Goal: Task Accomplishment & Management: Complete application form

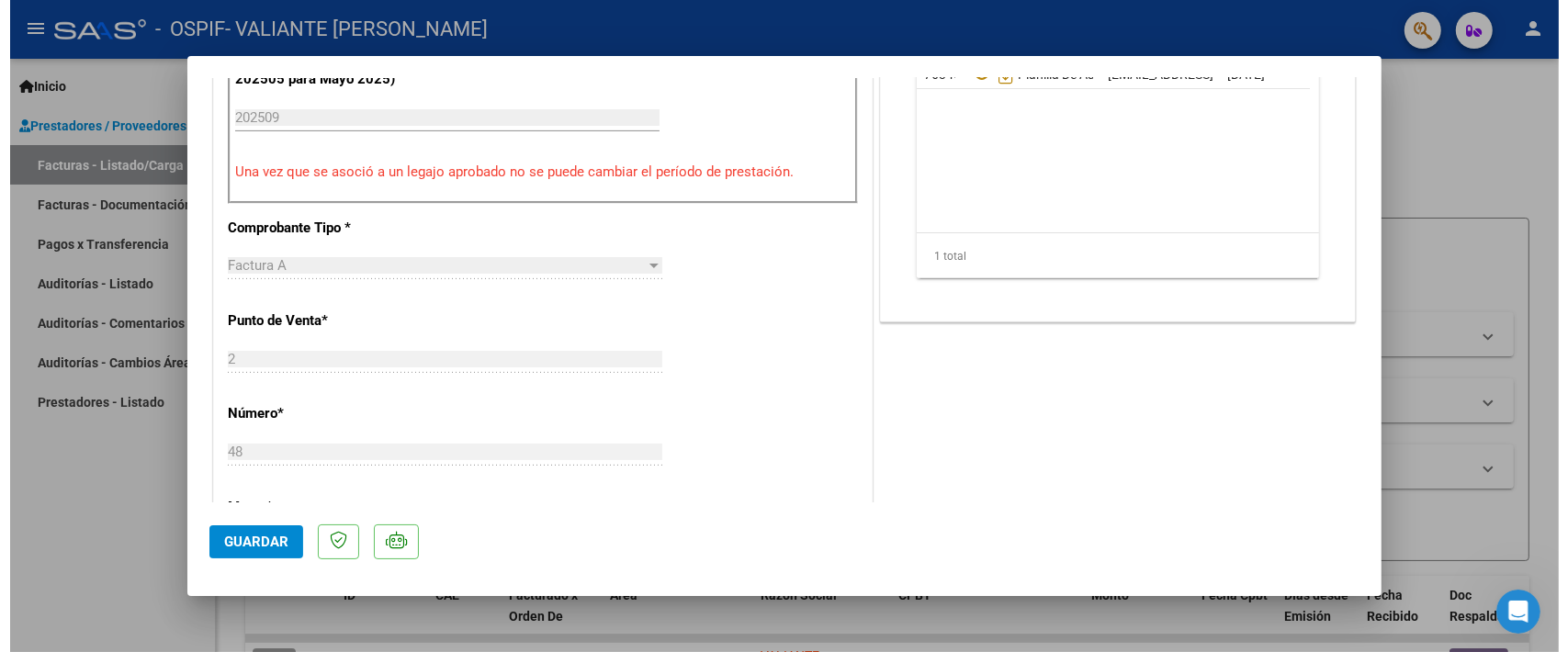
scroll to position [735, 0]
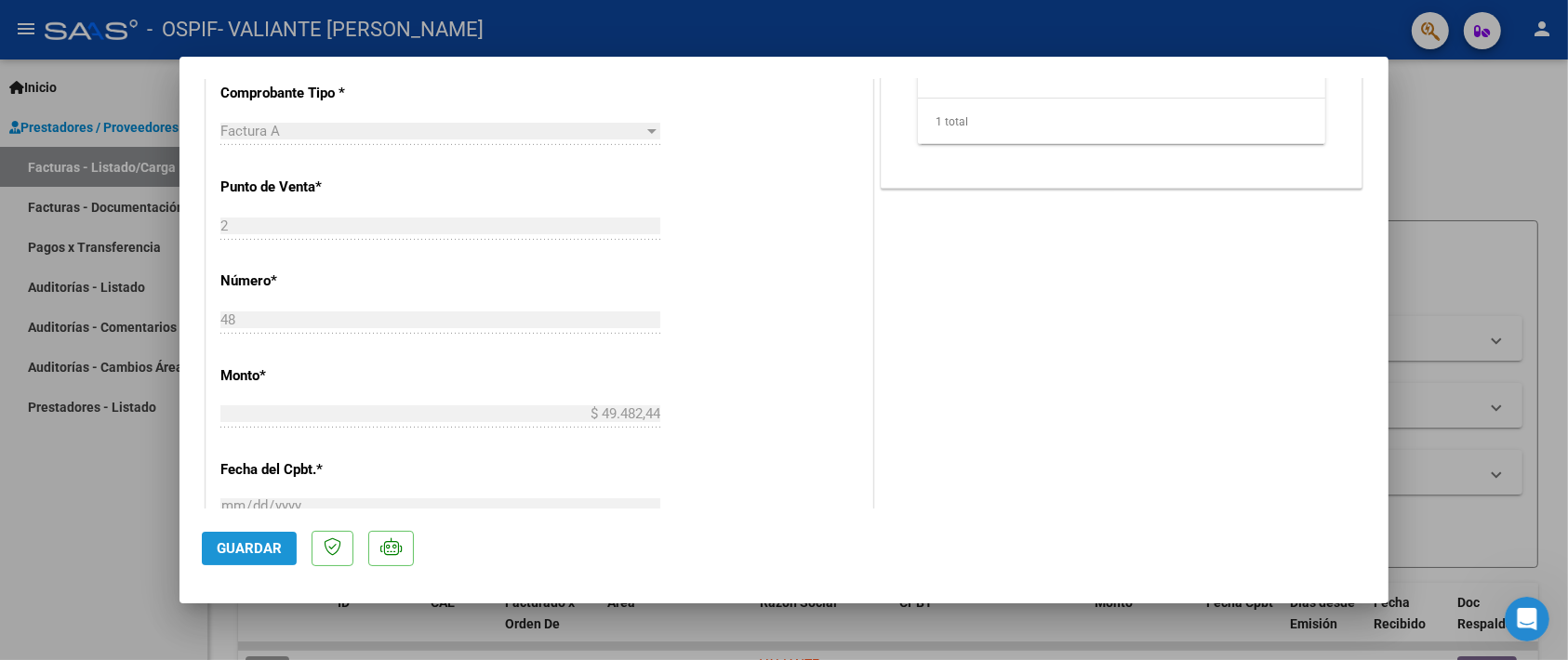
click at [275, 559] on button "Guardar" at bounding box center [249, 548] width 95 height 34
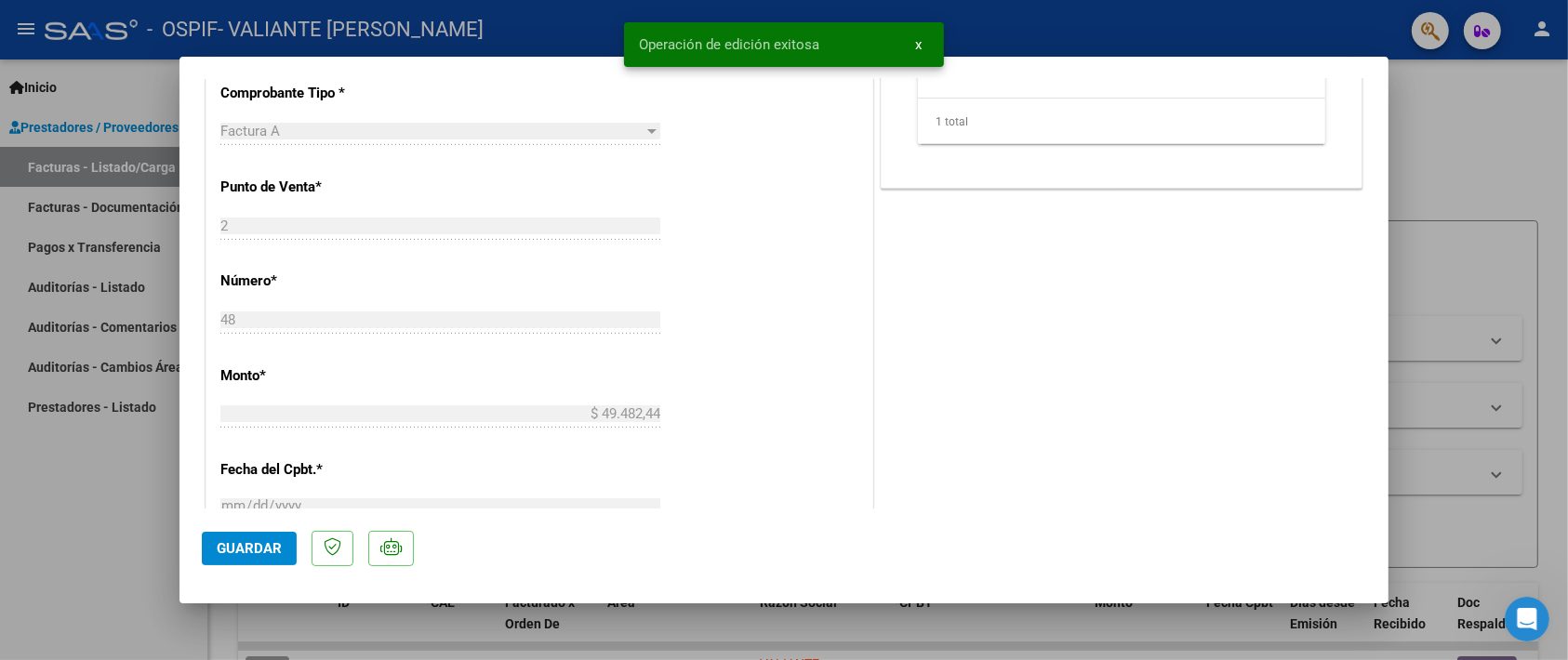
click at [1465, 408] on div at bounding box center [784, 330] width 1568 height 660
type input "$ 0,00"
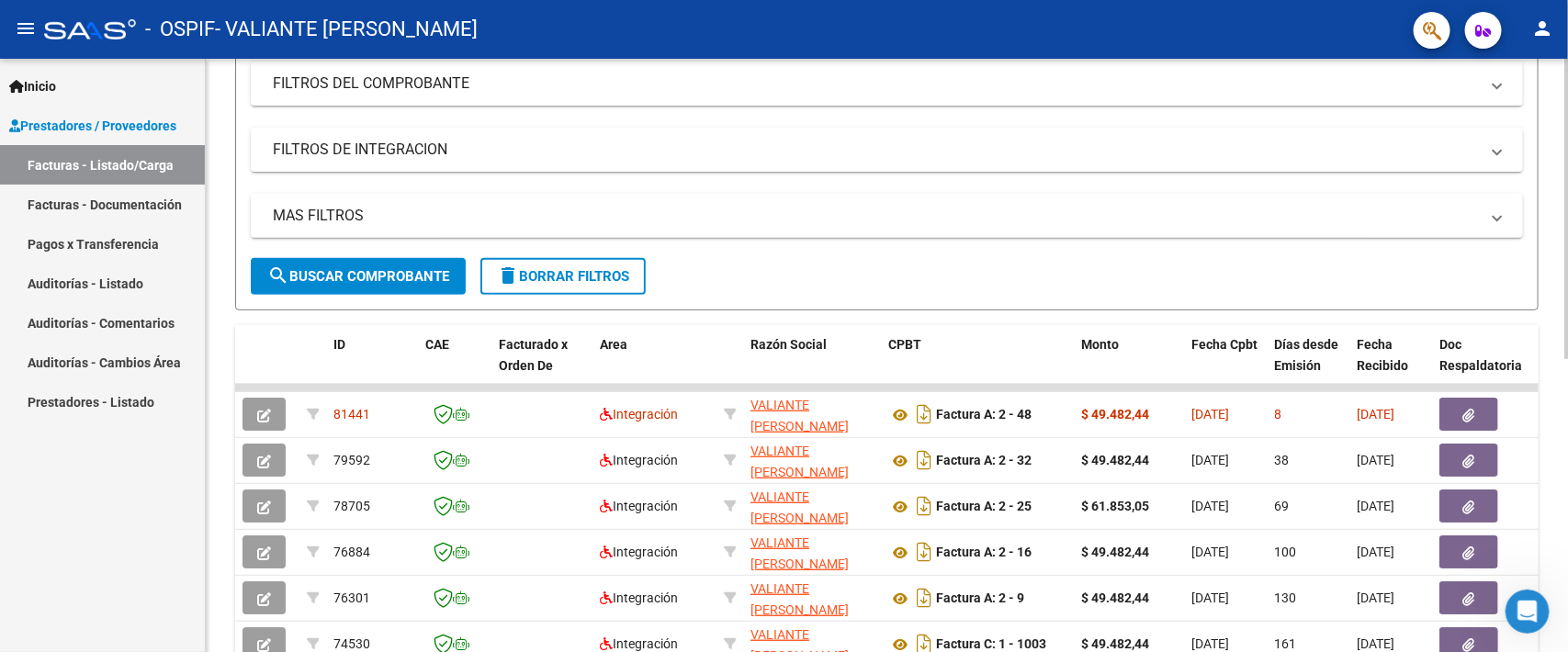
click at [1547, 359] on div at bounding box center [1566, 208] width 5 height 300
